Goal: Find specific page/section: Find specific page/section

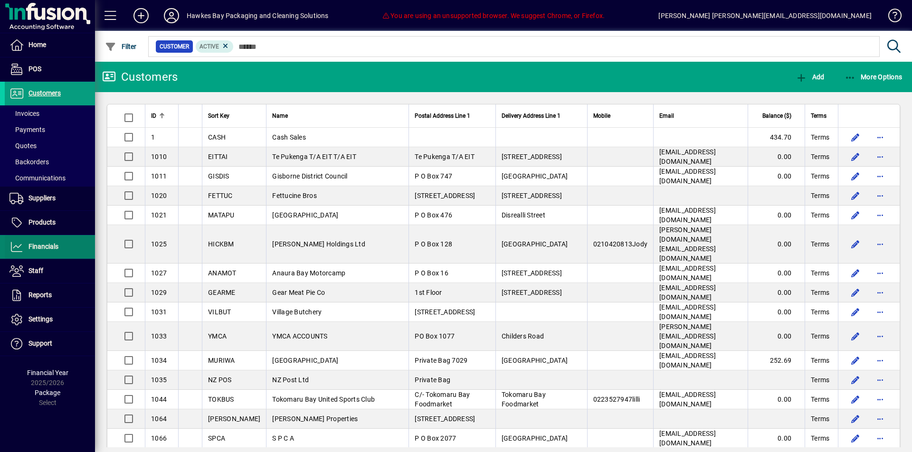
click at [27, 243] on span "Financials" at bounding box center [32, 246] width 54 height 11
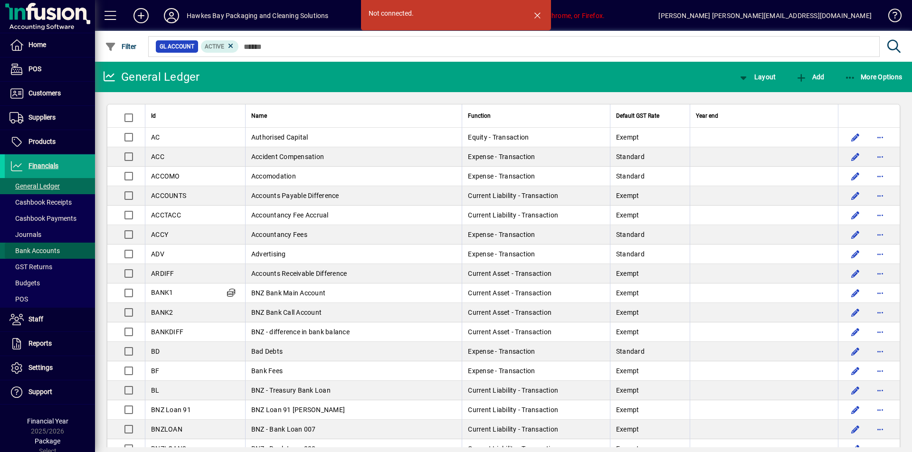
drag, startPoint x: 56, startPoint y: 248, endPoint x: 48, endPoint y: 243, distance: 9.5
click at [52, 247] on span "Bank Accounts" at bounding box center [34, 251] width 50 height 8
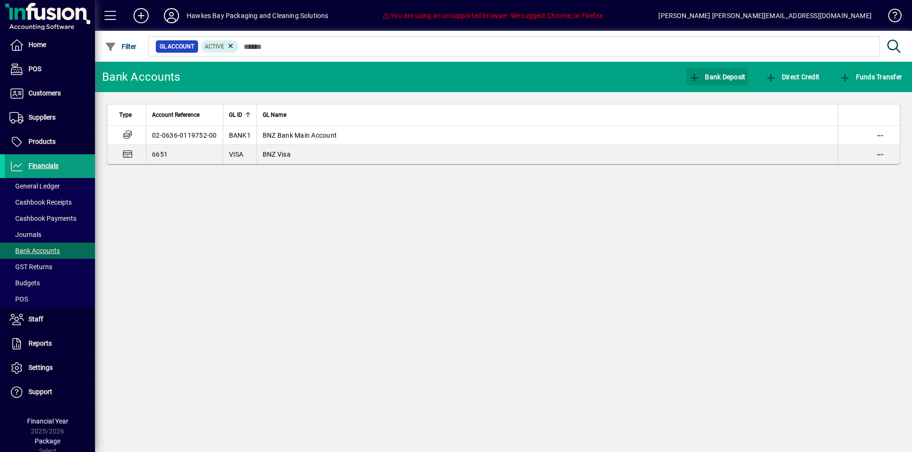
drag, startPoint x: 713, startPoint y: 81, endPoint x: 709, endPoint y: 88, distance: 8.3
click at [713, 81] on span "button" at bounding box center [717, 77] width 62 height 23
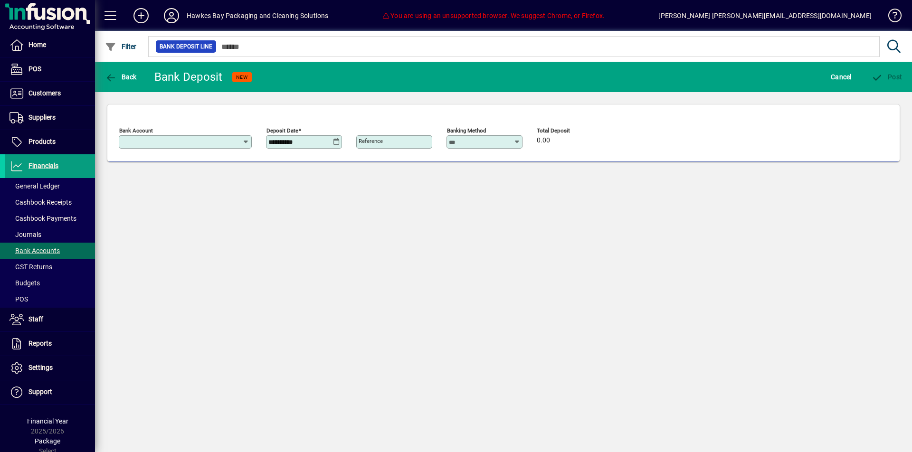
type input "**********"
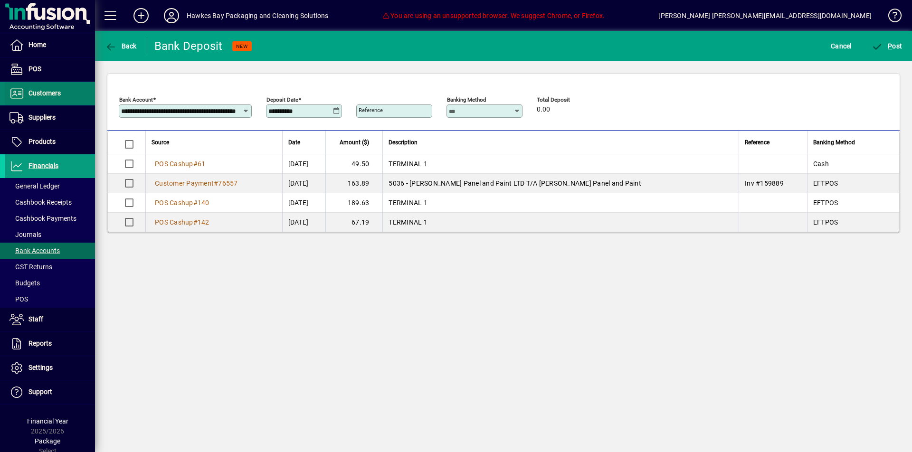
click at [25, 89] on span "Customers" at bounding box center [33, 93] width 56 height 11
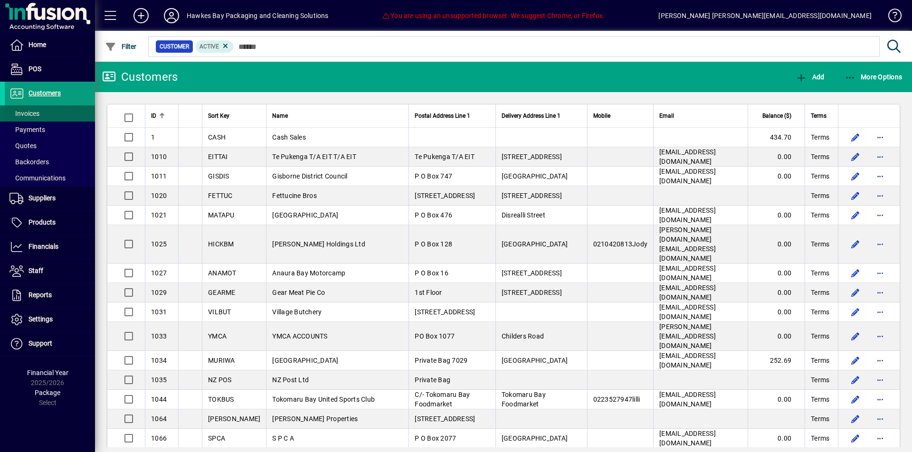
click at [58, 108] on span at bounding box center [50, 113] width 90 height 23
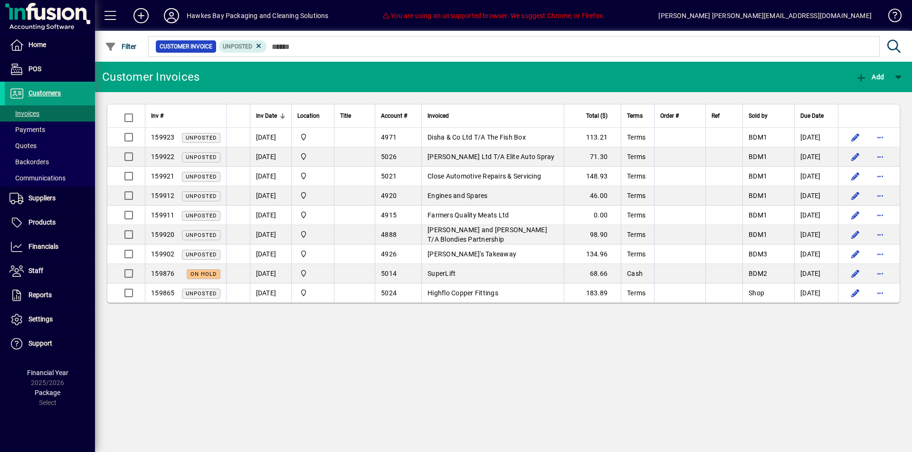
drag, startPoint x: 264, startPoint y: 44, endPoint x: 246, endPoint y: 47, distance: 18.7
click at [263, 44] on icon at bounding box center [259, 46] width 9 height 9
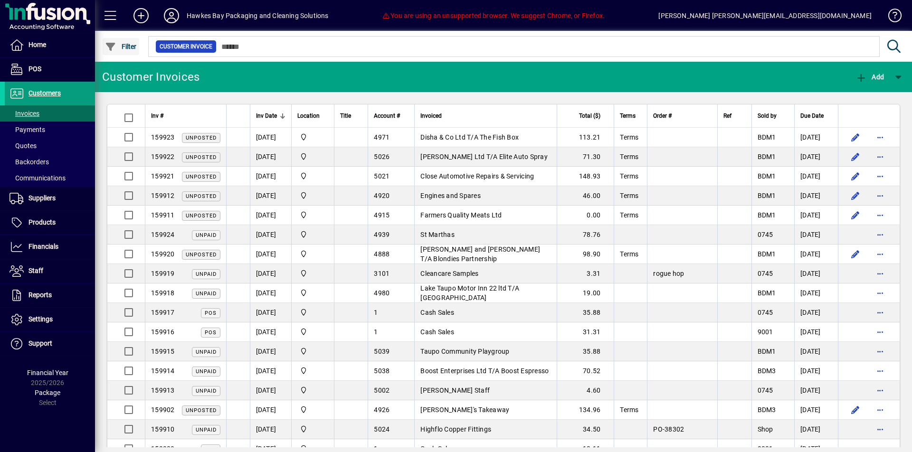
click at [129, 46] on span "Filter" at bounding box center [121, 47] width 32 height 8
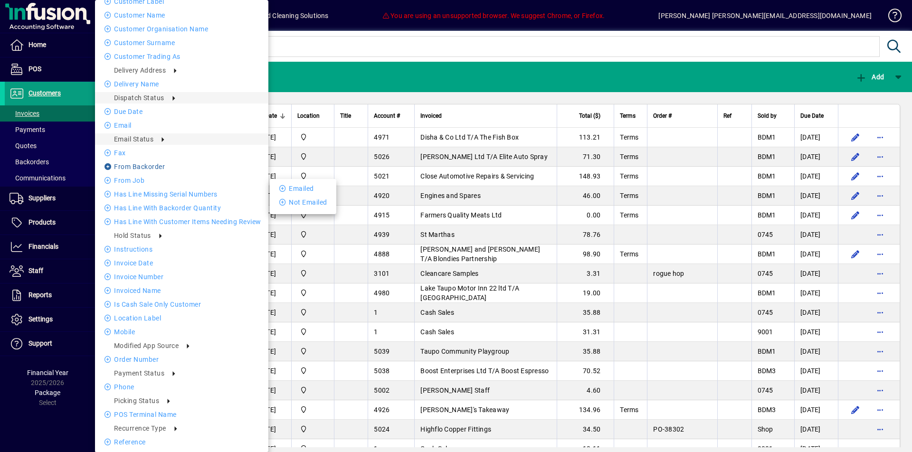
scroll to position [215, 0]
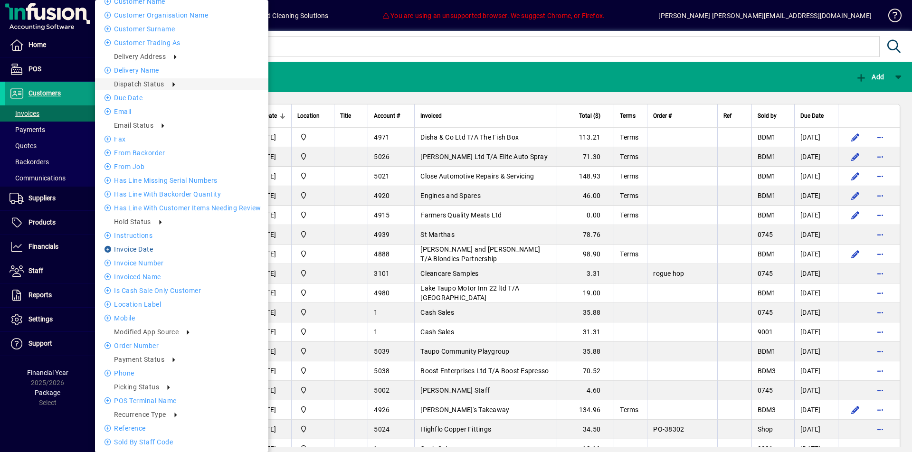
click at [144, 249] on li "Invoice date" at bounding box center [181, 249] width 173 height 11
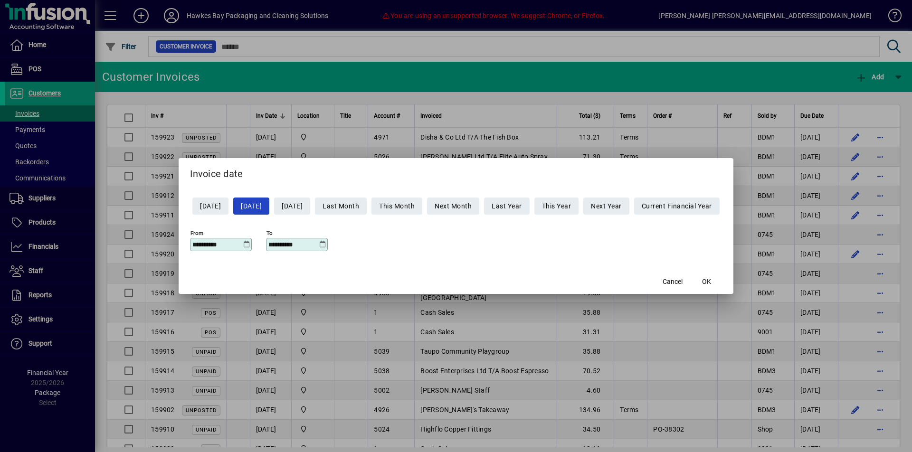
click at [243, 242] on icon at bounding box center [246, 245] width 7 height 8
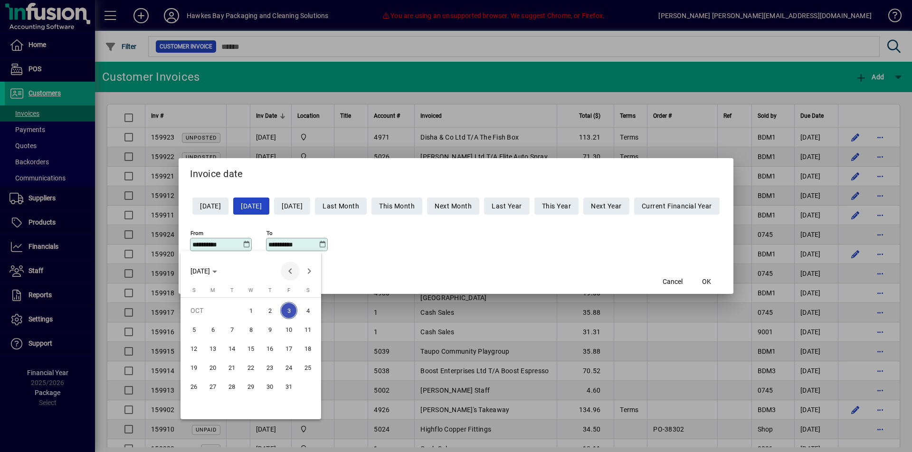
click at [284, 267] on span "Previous month" at bounding box center [290, 271] width 19 height 19
click at [287, 323] on span "5" at bounding box center [288, 329] width 17 height 17
type input "**********"
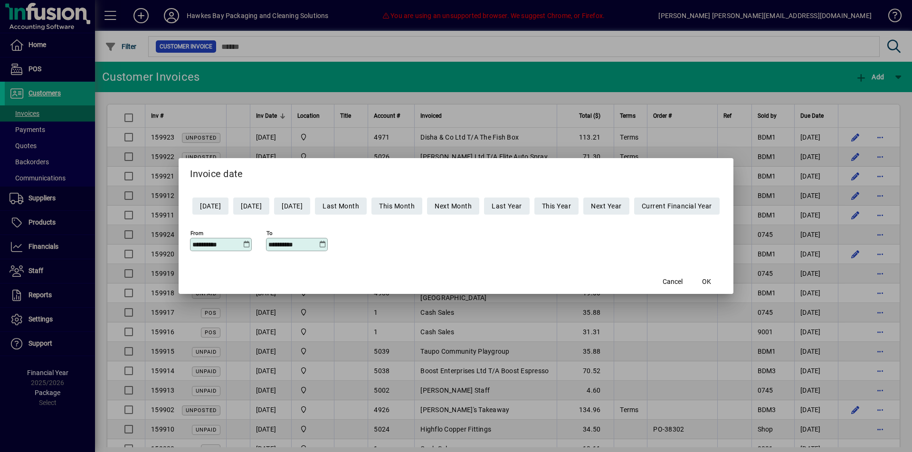
scroll to position [0, 0]
click at [319, 243] on icon at bounding box center [322, 245] width 7 height 8
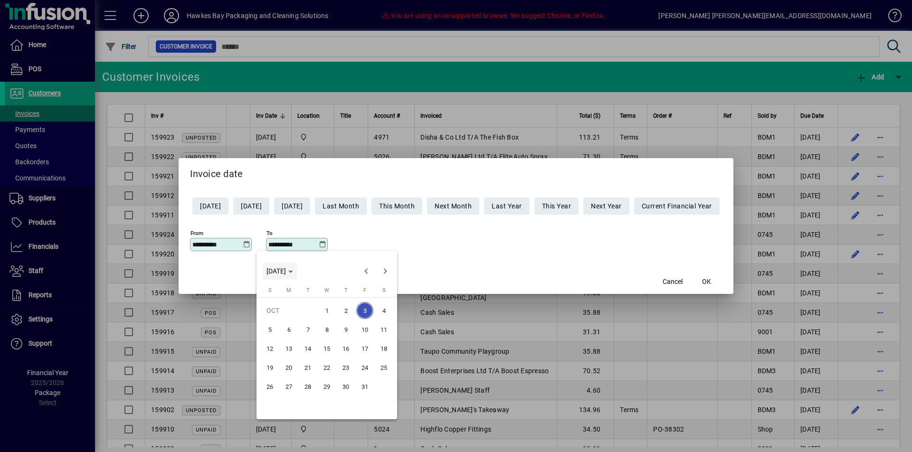
scroll to position [0, 0]
click at [353, 267] on div "[DATE] [DATE]" at bounding box center [327, 271] width 136 height 19
drag, startPoint x: 363, startPoint y: 268, endPoint x: 360, endPoint y: 282, distance: 13.5
click at [362, 269] on span "Previous month" at bounding box center [366, 271] width 19 height 19
click at [364, 322] on span "5" at bounding box center [364, 329] width 17 height 17
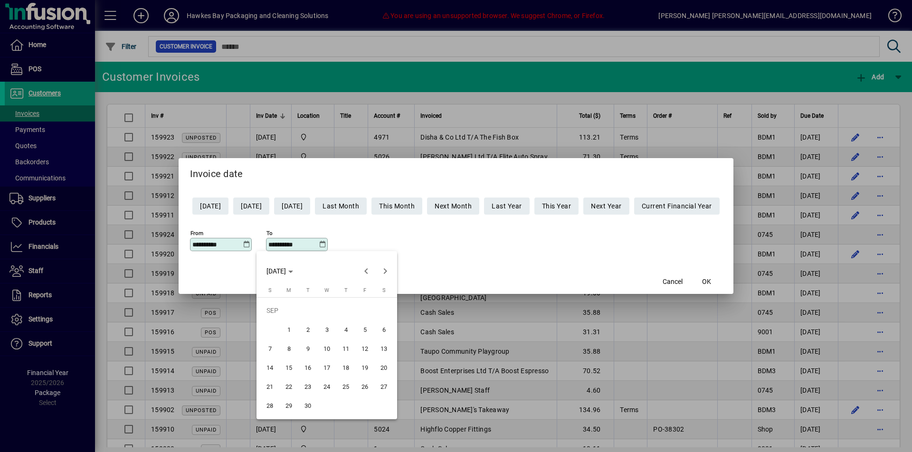
type input "**********"
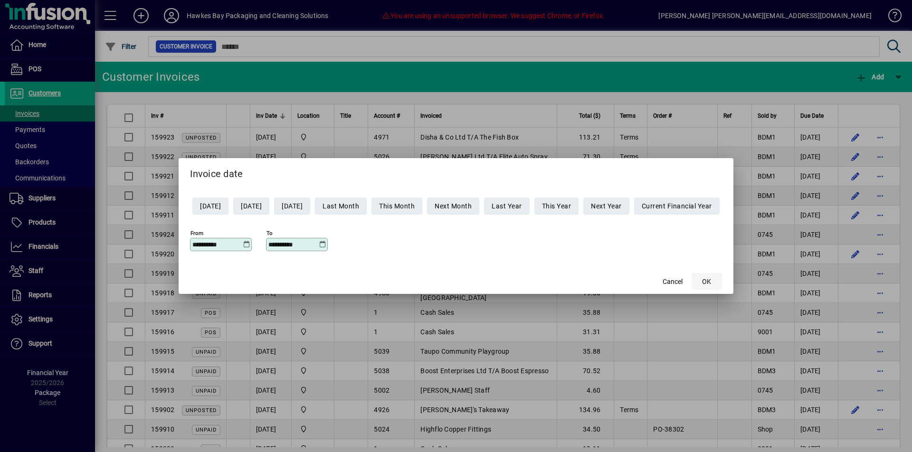
click at [720, 275] on span "button" at bounding box center [706, 281] width 30 height 23
